Goal: Task Accomplishment & Management: Use online tool/utility

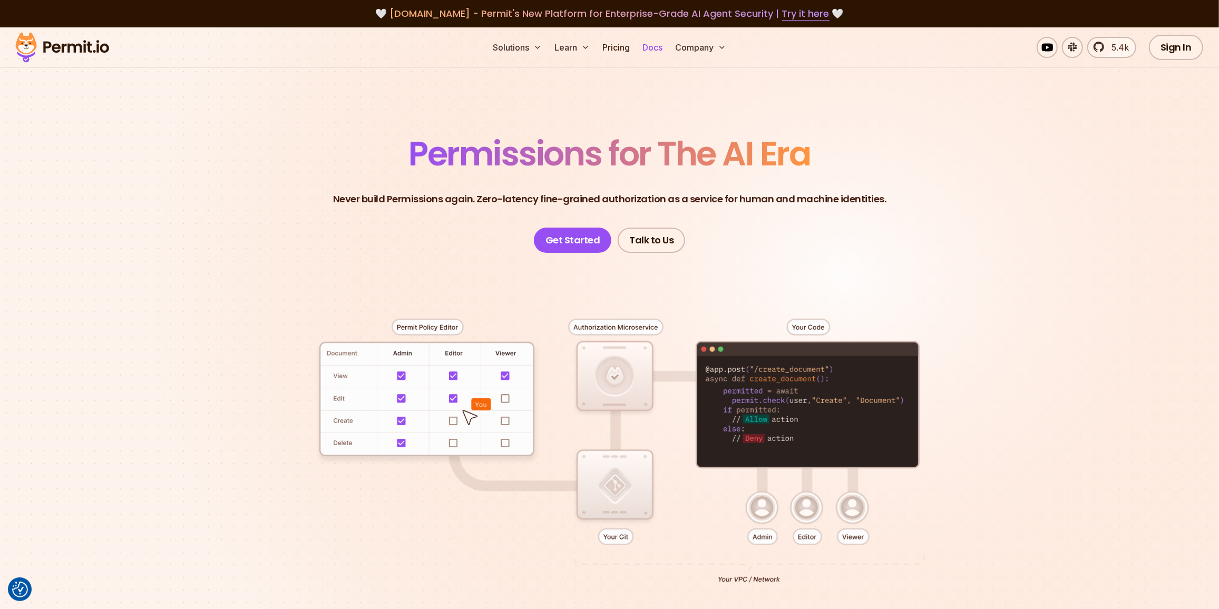
click at [651, 52] on link "Docs" at bounding box center [652, 47] width 28 height 21
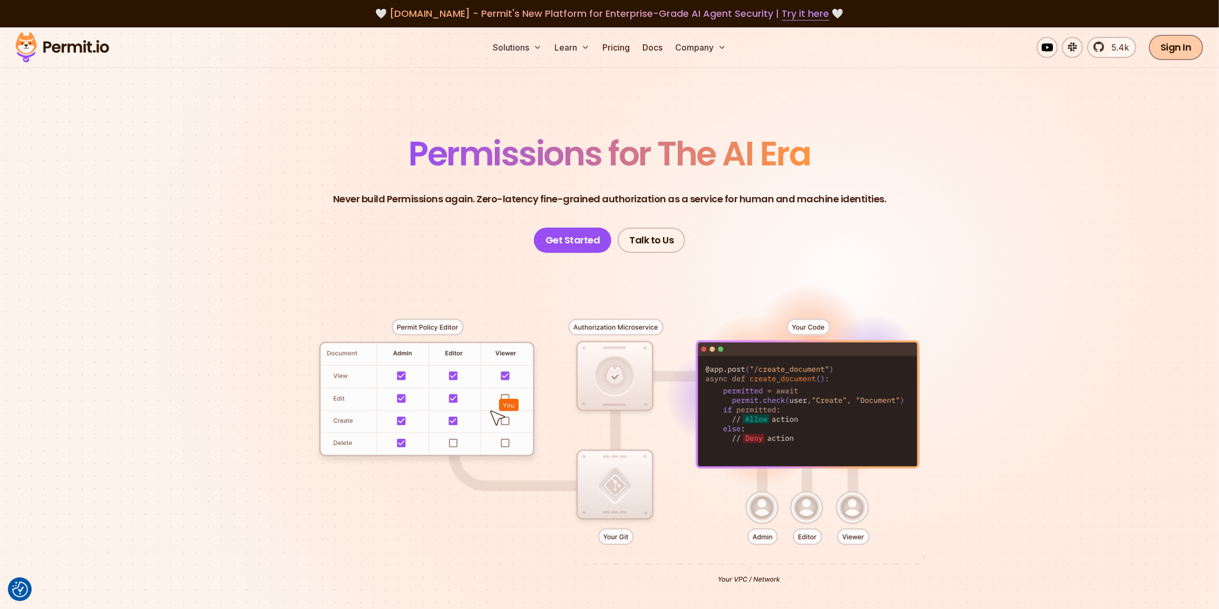
click at [1169, 53] on link "Sign In" at bounding box center [1176, 47] width 54 height 25
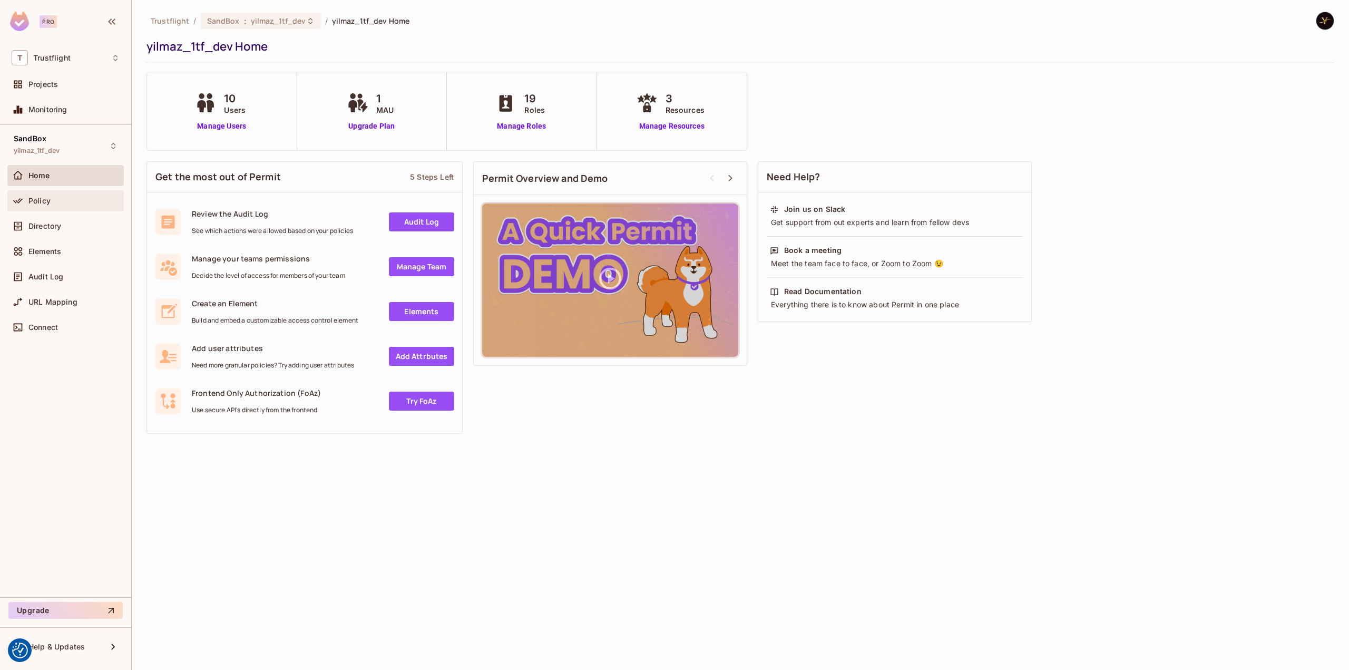
click at [56, 193] on div "Policy" at bounding box center [65, 200] width 116 height 21
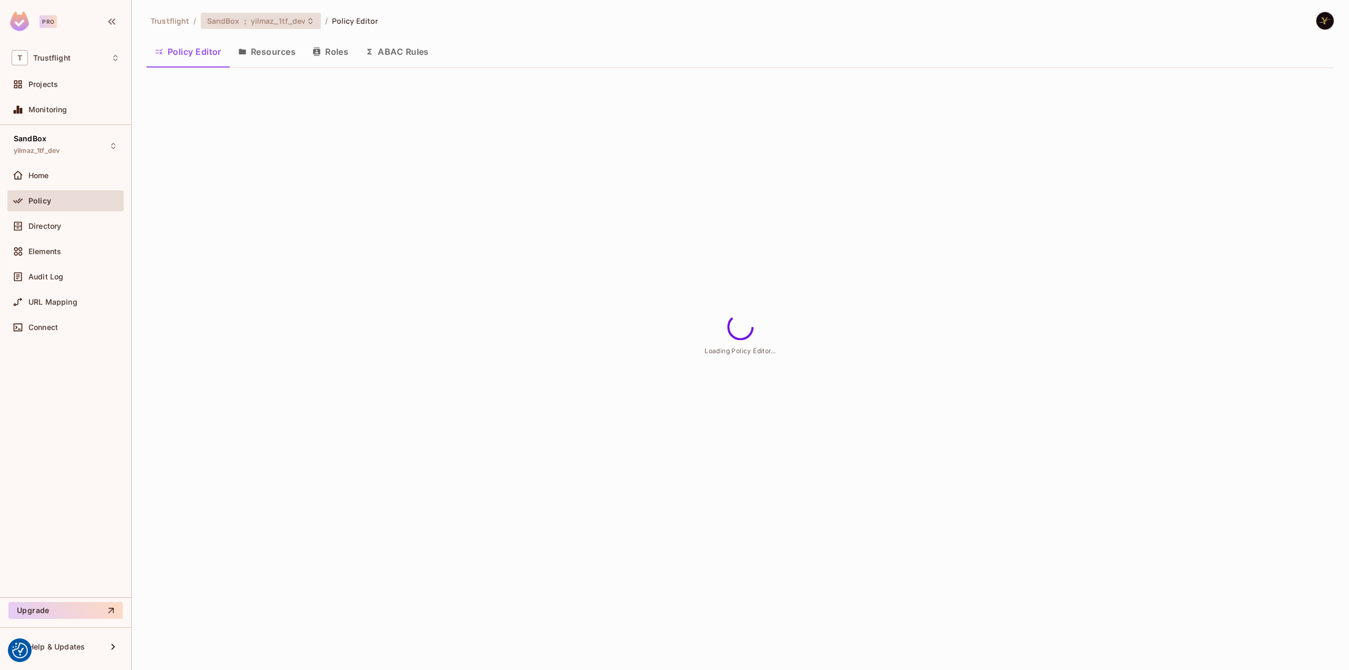
click at [267, 16] on span "yilmaz_1tf_dev" at bounding box center [278, 21] width 55 height 10
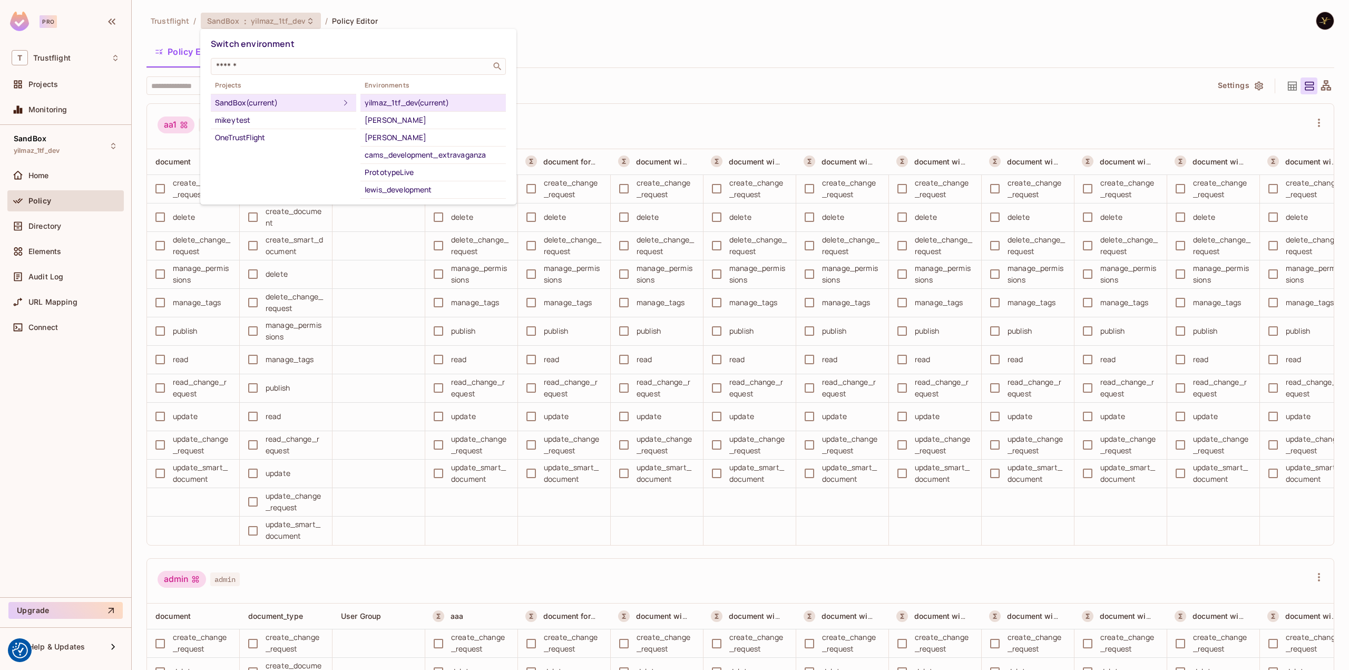
click at [262, 22] on div at bounding box center [674, 335] width 1349 height 670
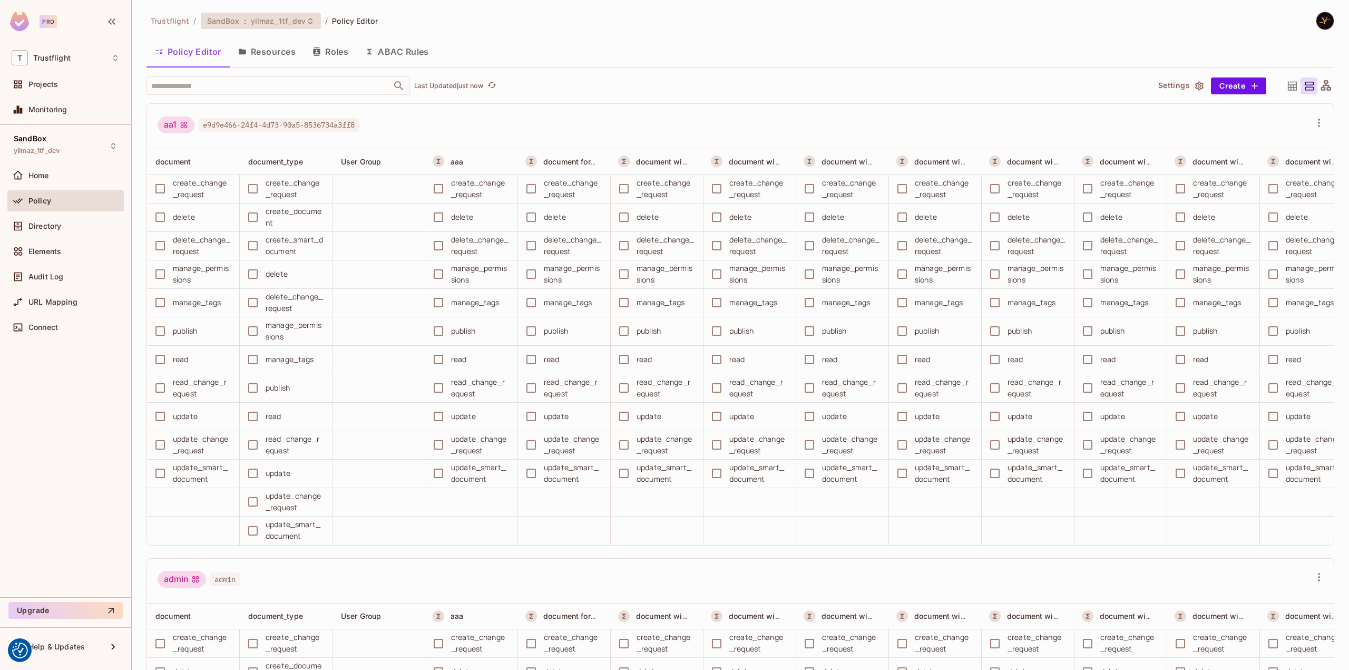
click at [279, 27] on div "SandBox : yilmaz_1tf_dev" at bounding box center [261, 21] width 120 height 16
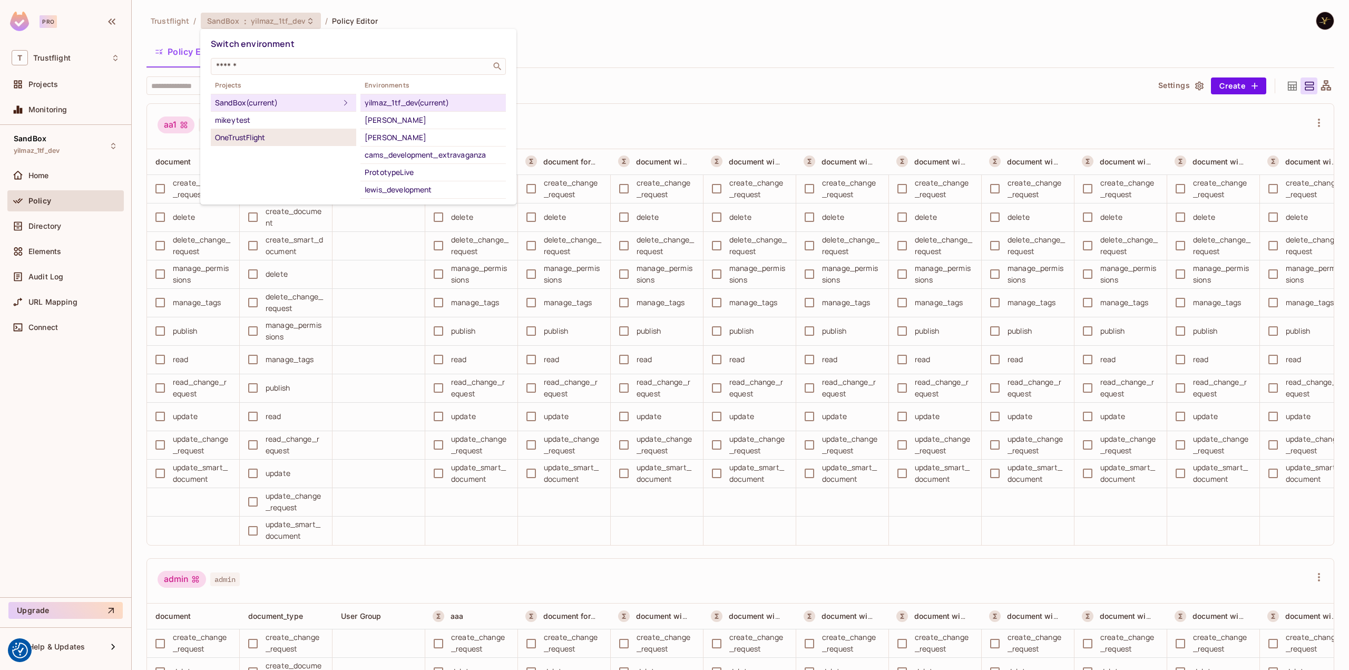
click at [296, 131] on div "OneTrustFlight" at bounding box center [283, 137] width 137 height 13
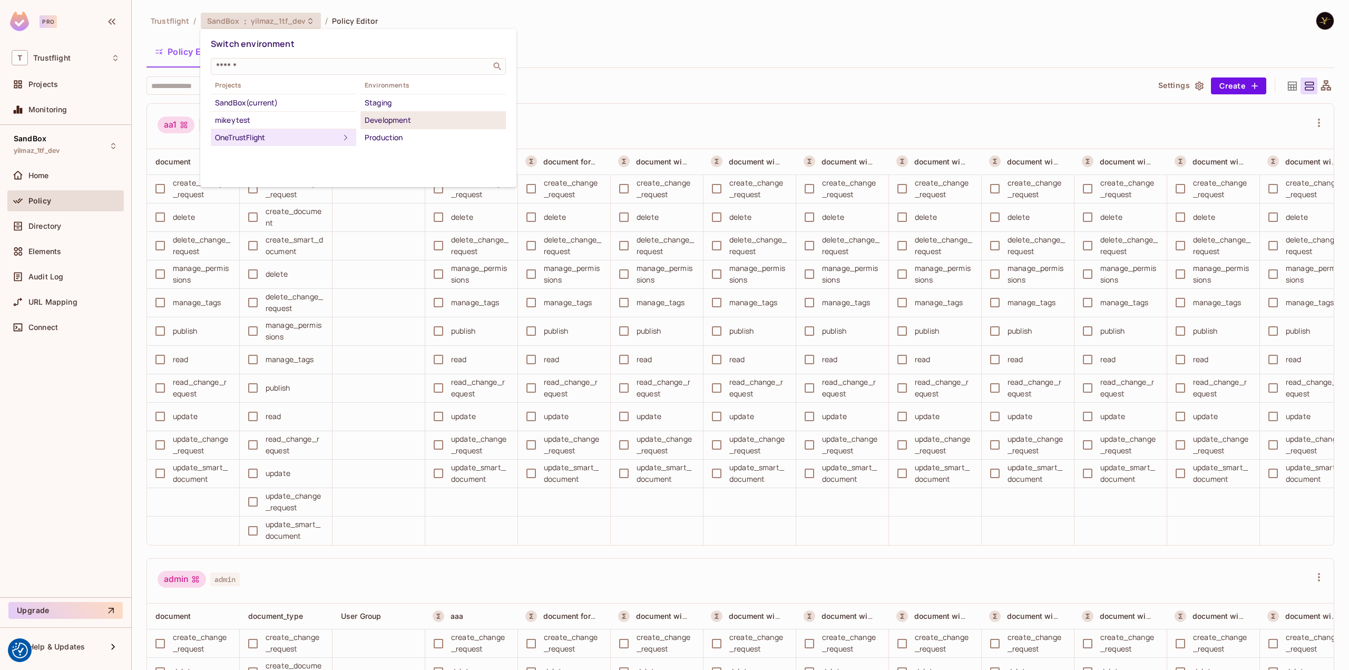
click at [429, 121] on div "Development" at bounding box center [433, 120] width 137 height 13
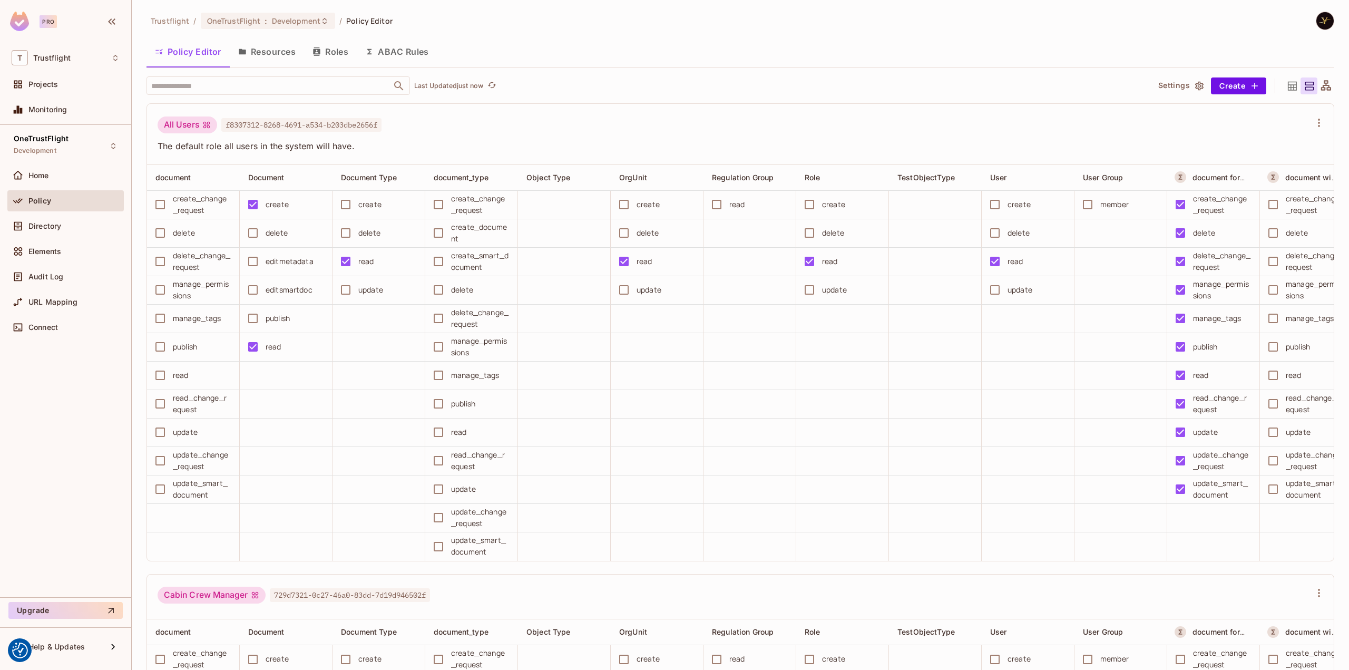
click at [384, 45] on button "ABAC Rules" at bounding box center [397, 51] width 81 height 26
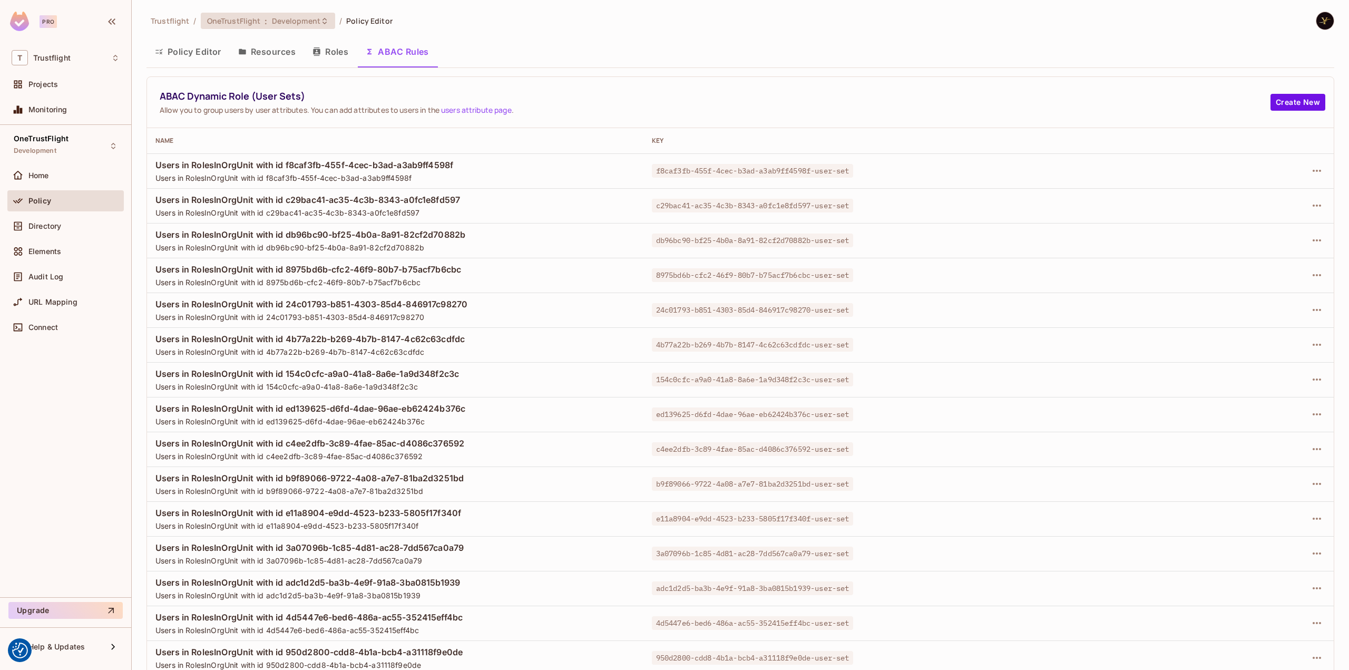
click at [276, 20] on span "Development" at bounding box center [296, 21] width 48 height 10
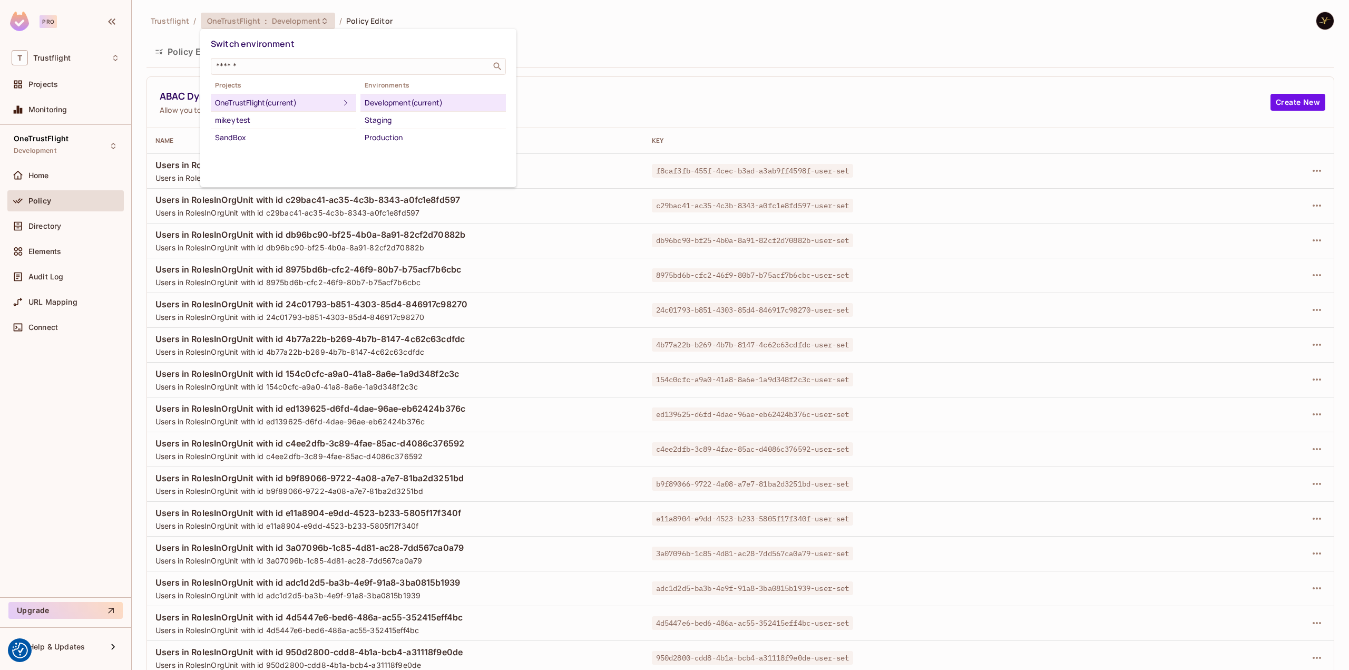
click at [686, 88] on div at bounding box center [674, 335] width 1349 height 670
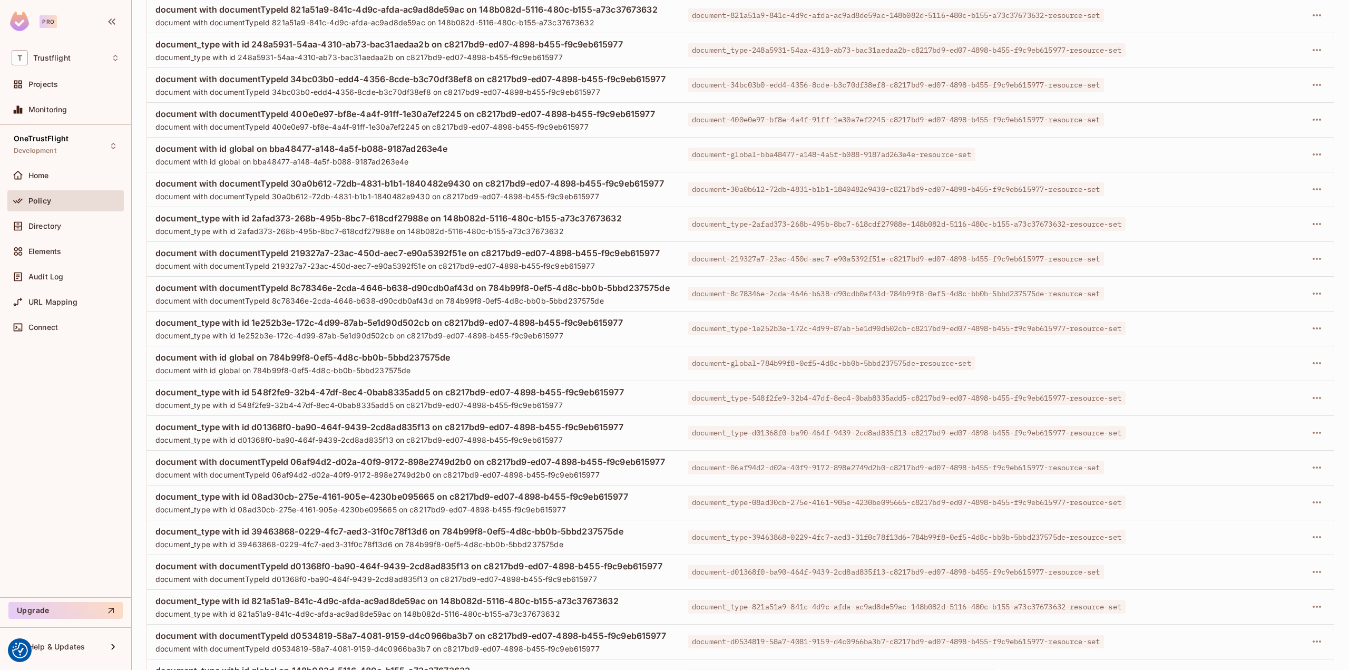
scroll to position [1687, 0]
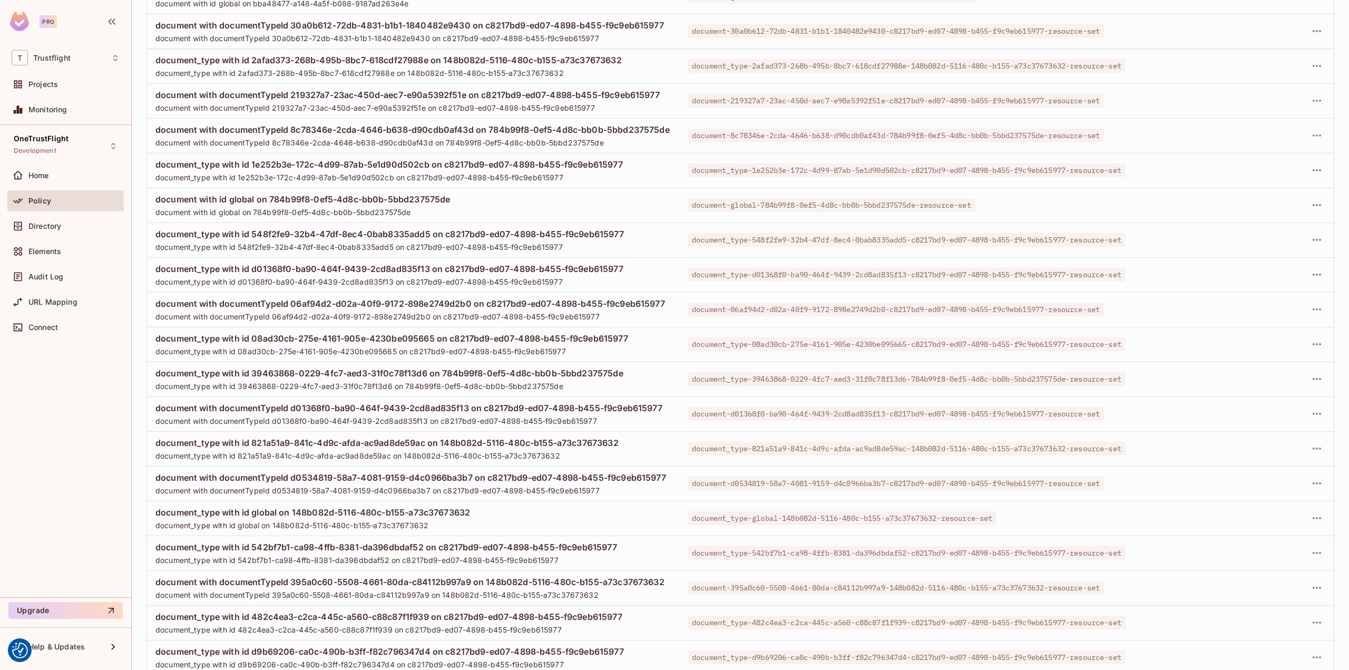
click at [426, 240] on span "document_type with id 548f2fe9-32b4-47df-8ec4-0bab8335add5 on c8217bd9-ed07-489…" at bounding box center [412, 234] width 515 height 12
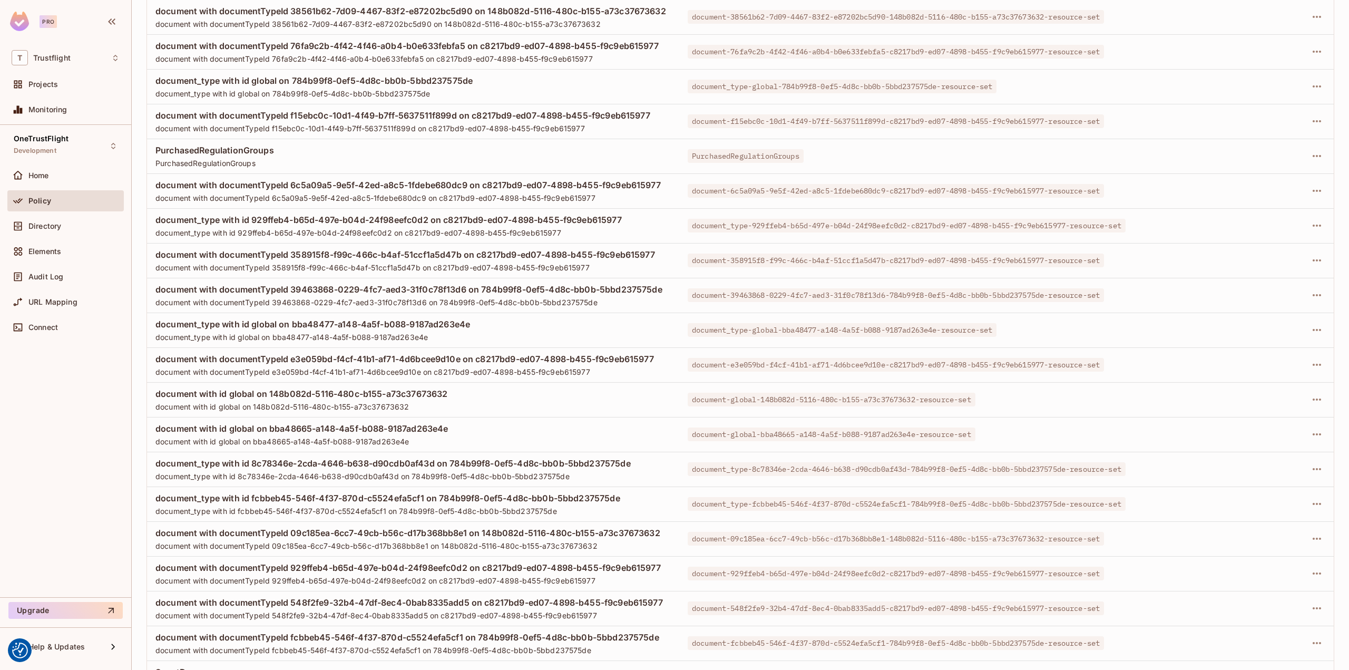
scroll to position [3163, 0]
click at [1311, 231] on icon "button" at bounding box center [1317, 225] width 13 height 13
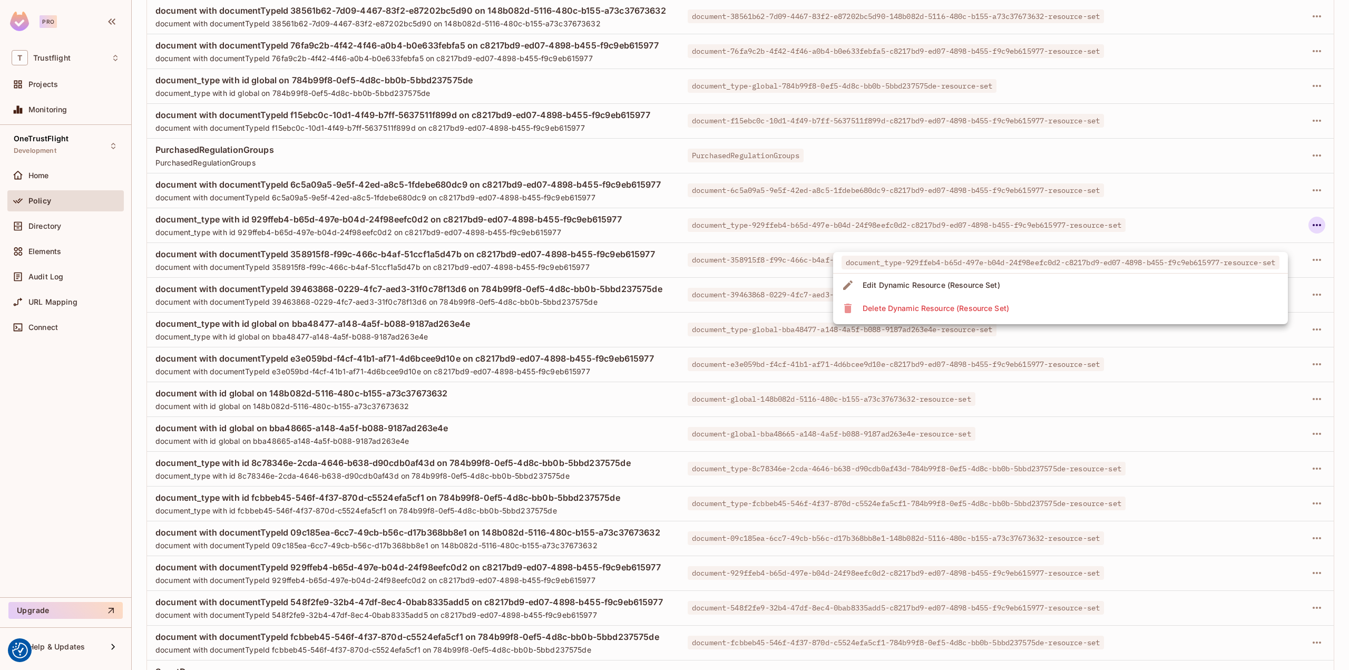
click at [1006, 292] on li "Edit Dynamic Resource (Resource Set)" at bounding box center [1060, 285] width 455 height 23
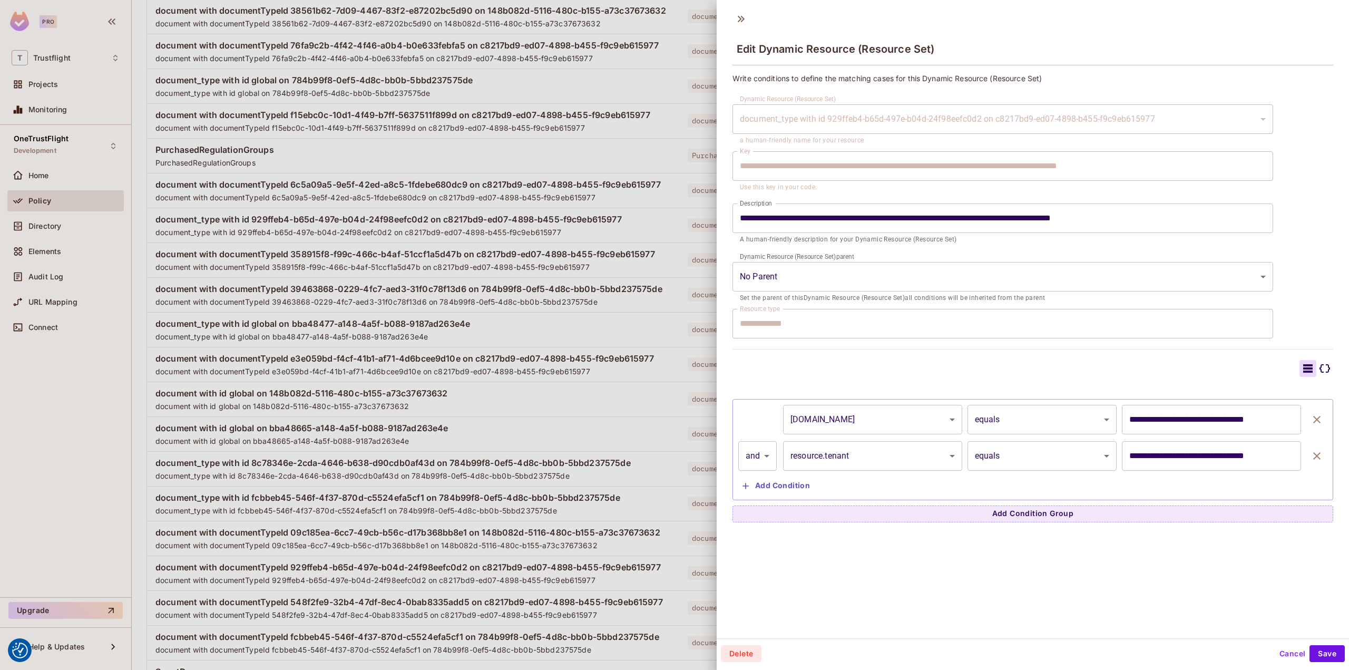
scroll to position [1, 0]
click at [1279, 653] on button "Cancel" at bounding box center [1293, 653] width 34 height 17
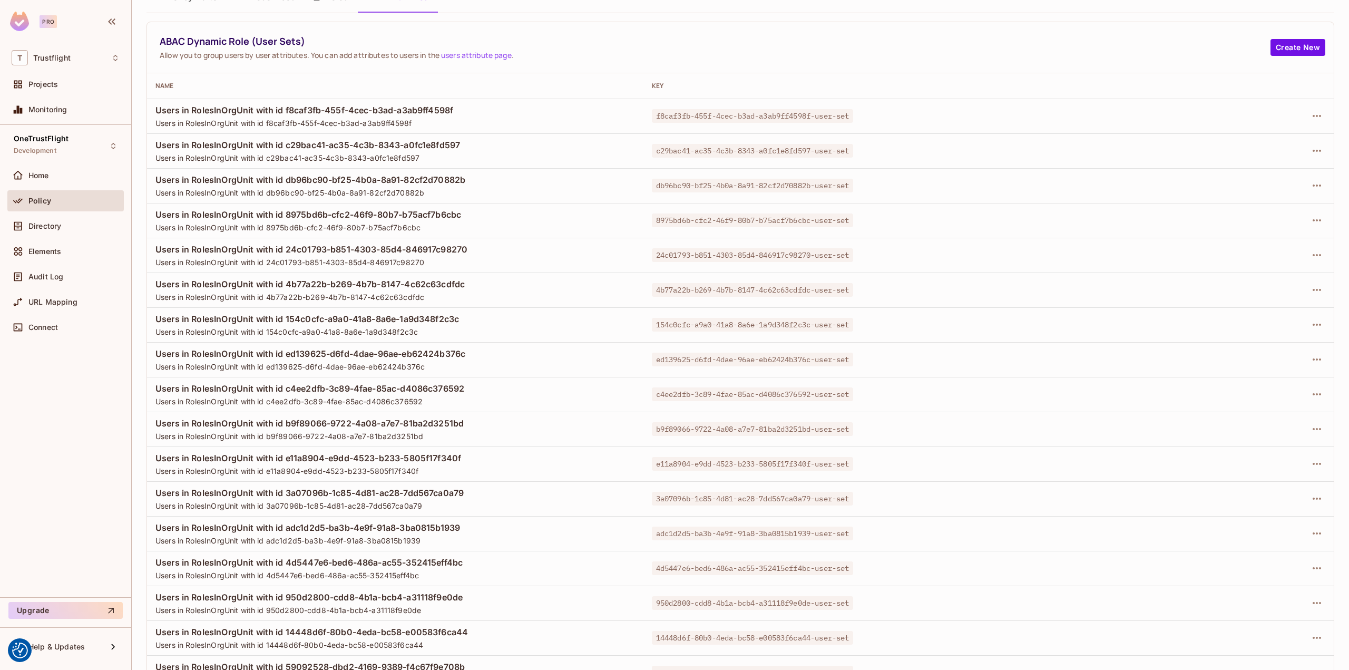
scroll to position [0, 0]
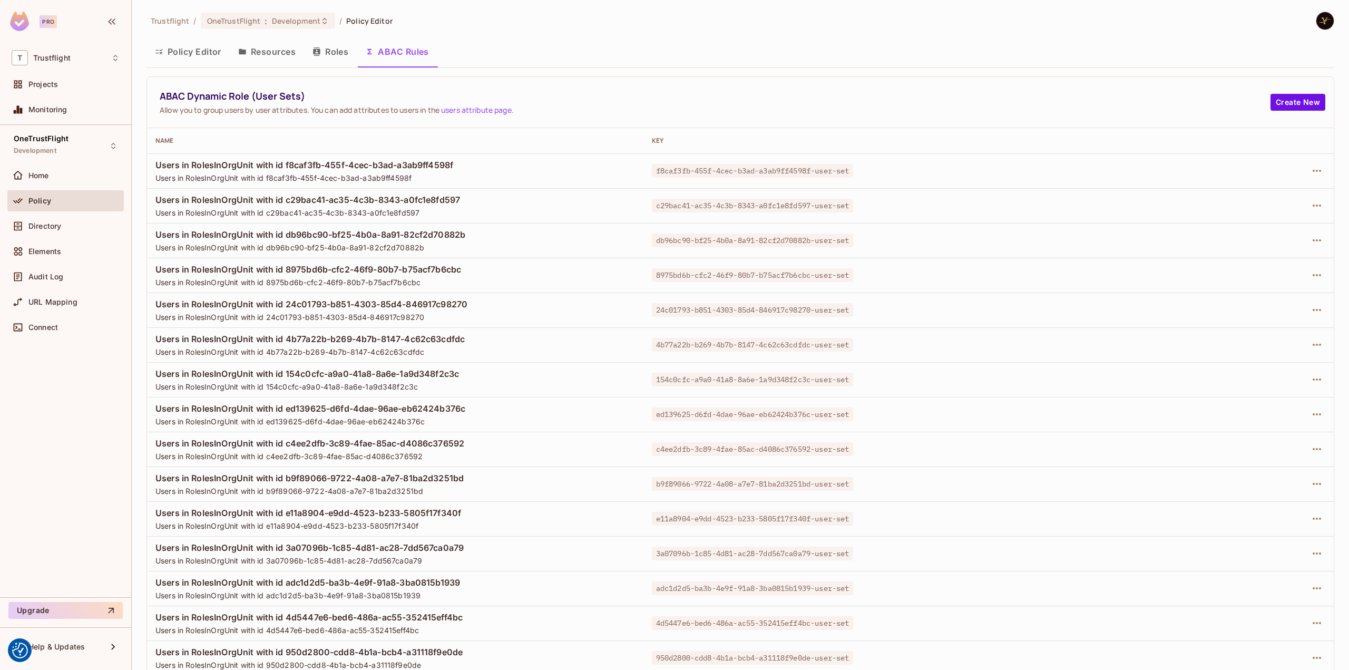
click at [209, 53] on button "Policy Editor" at bounding box center [188, 51] width 83 height 26
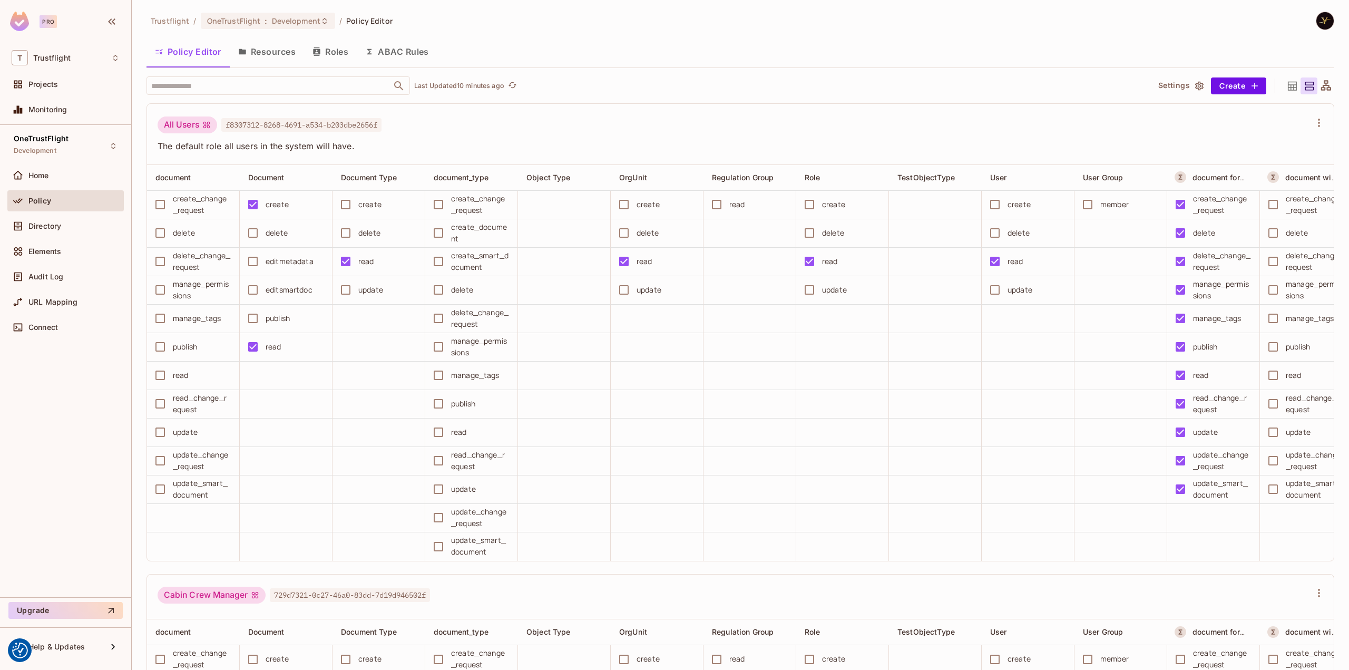
drag, startPoint x: 408, startPoint y: 46, endPoint x: 988, endPoint y: 216, distance: 604.1
click at [407, 47] on button "ABAC Rules" at bounding box center [397, 51] width 81 height 26
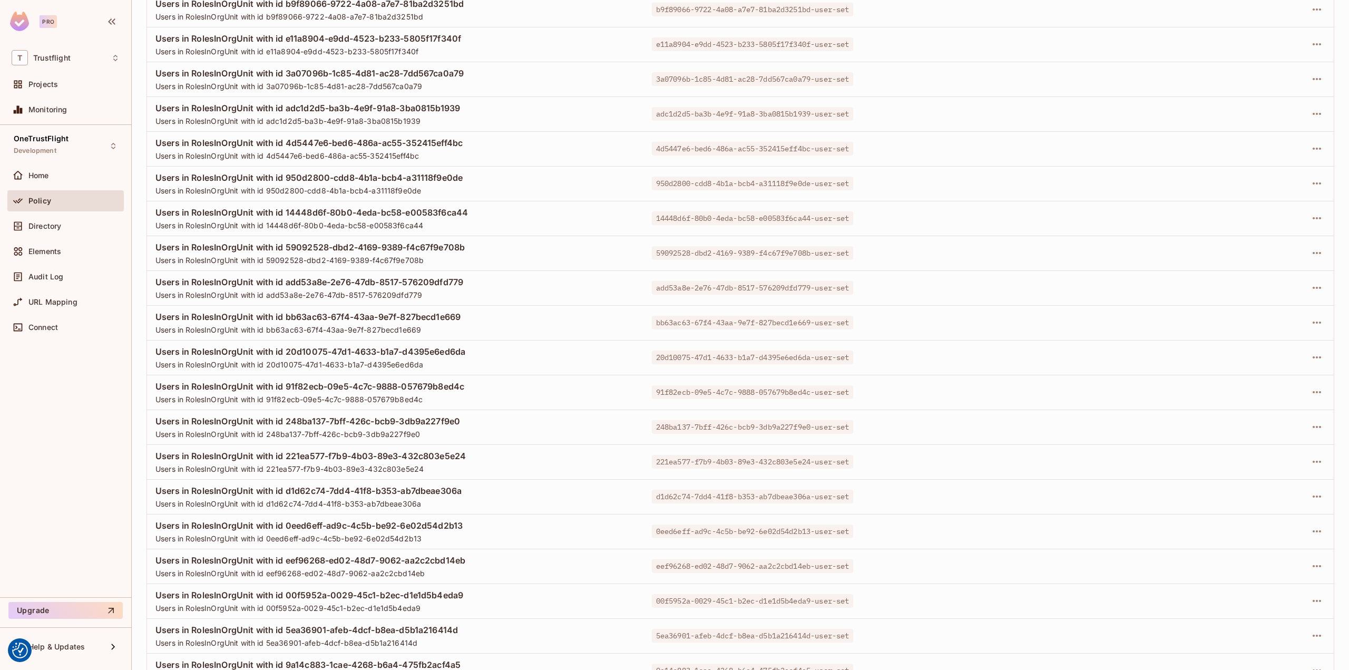
scroll to position [791, 0]
